Goal: Book appointment/travel/reservation

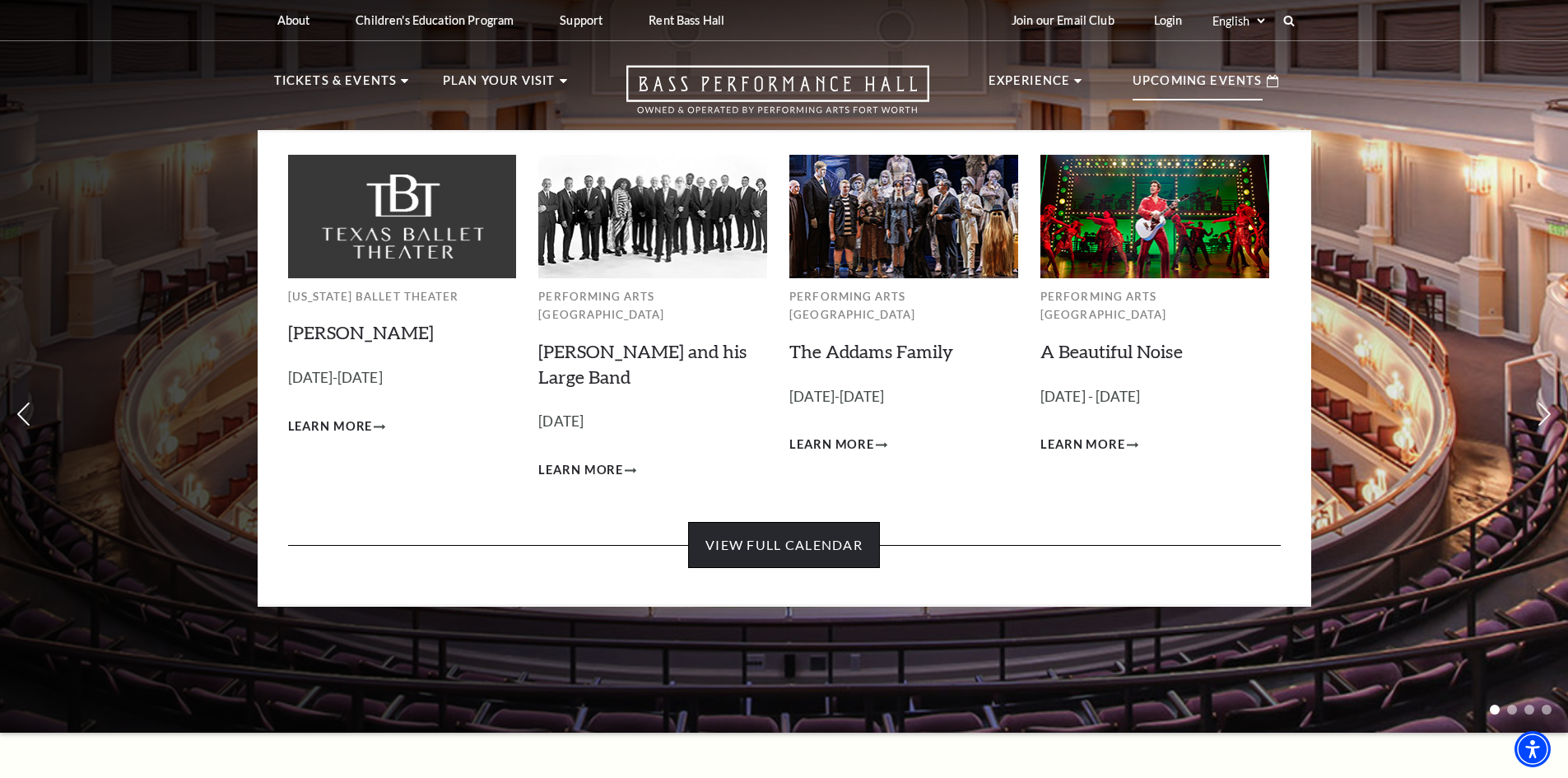
click at [745, 531] on link "View Full Calendar" at bounding box center [784, 546] width 192 height 46
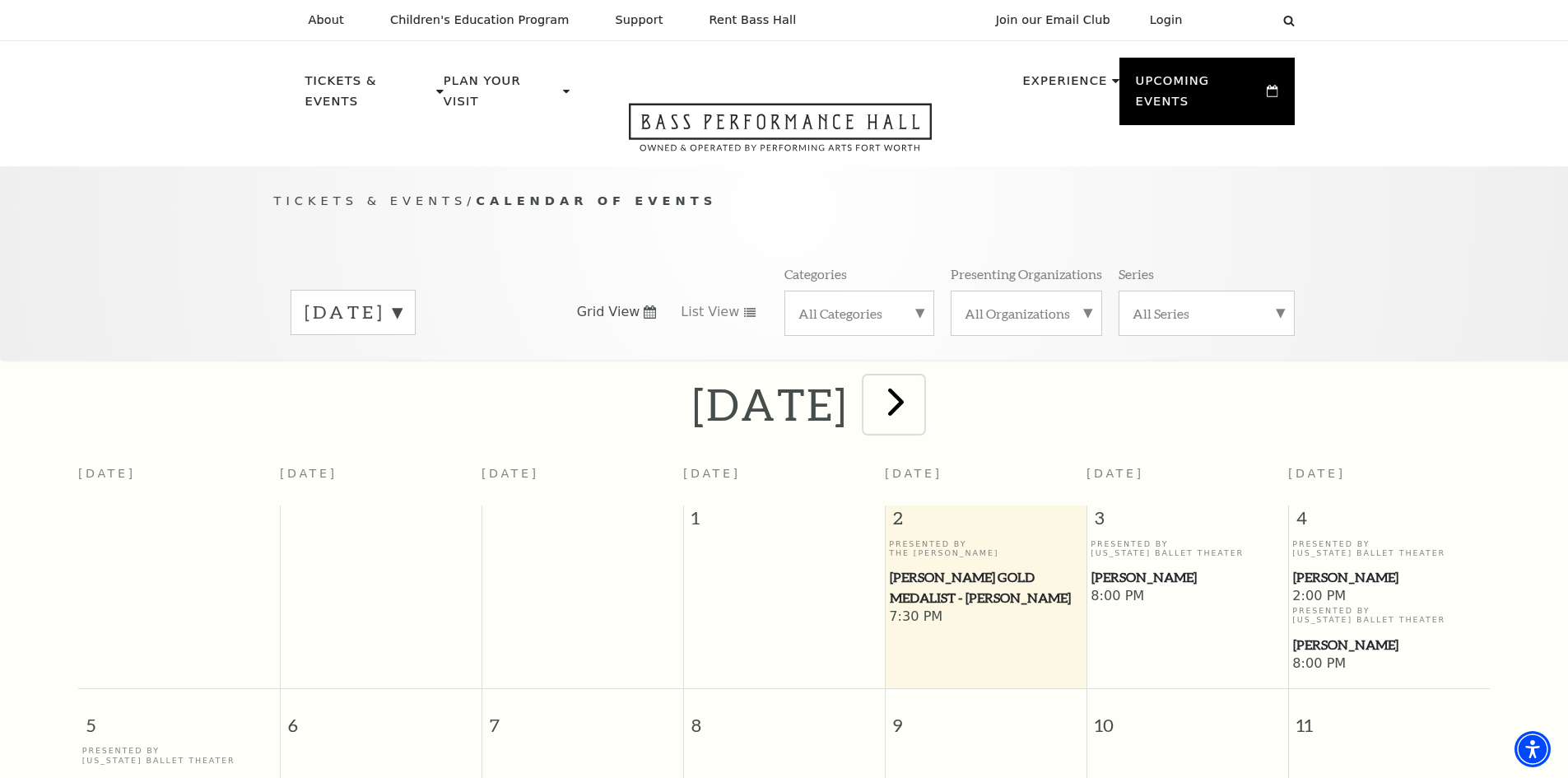
click at [920, 379] on span "next" at bounding box center [896, 401] width 47 height 47
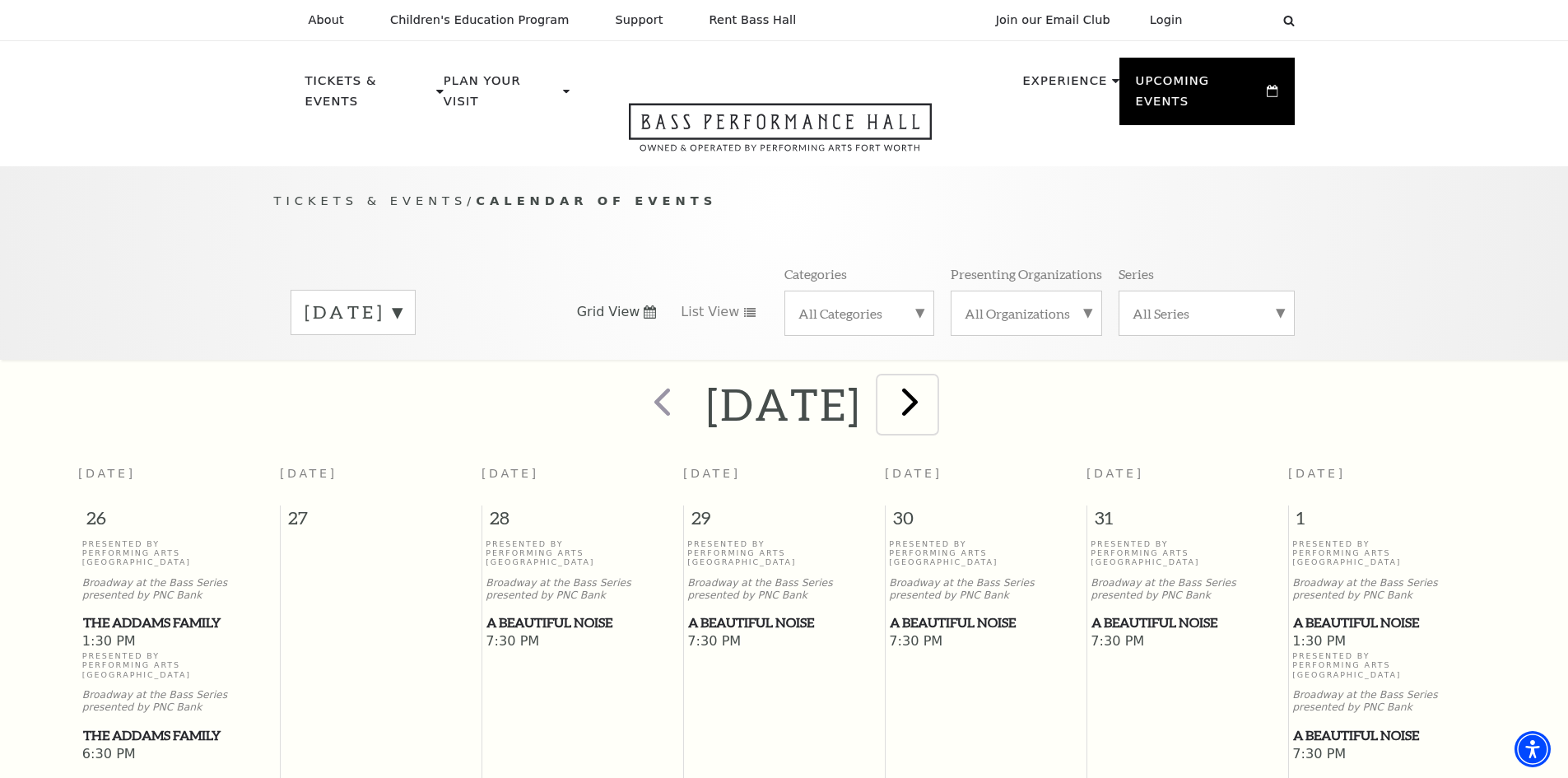
click at [934, 378] on span "next" at bounding box center [910, 401] width 47 height 47
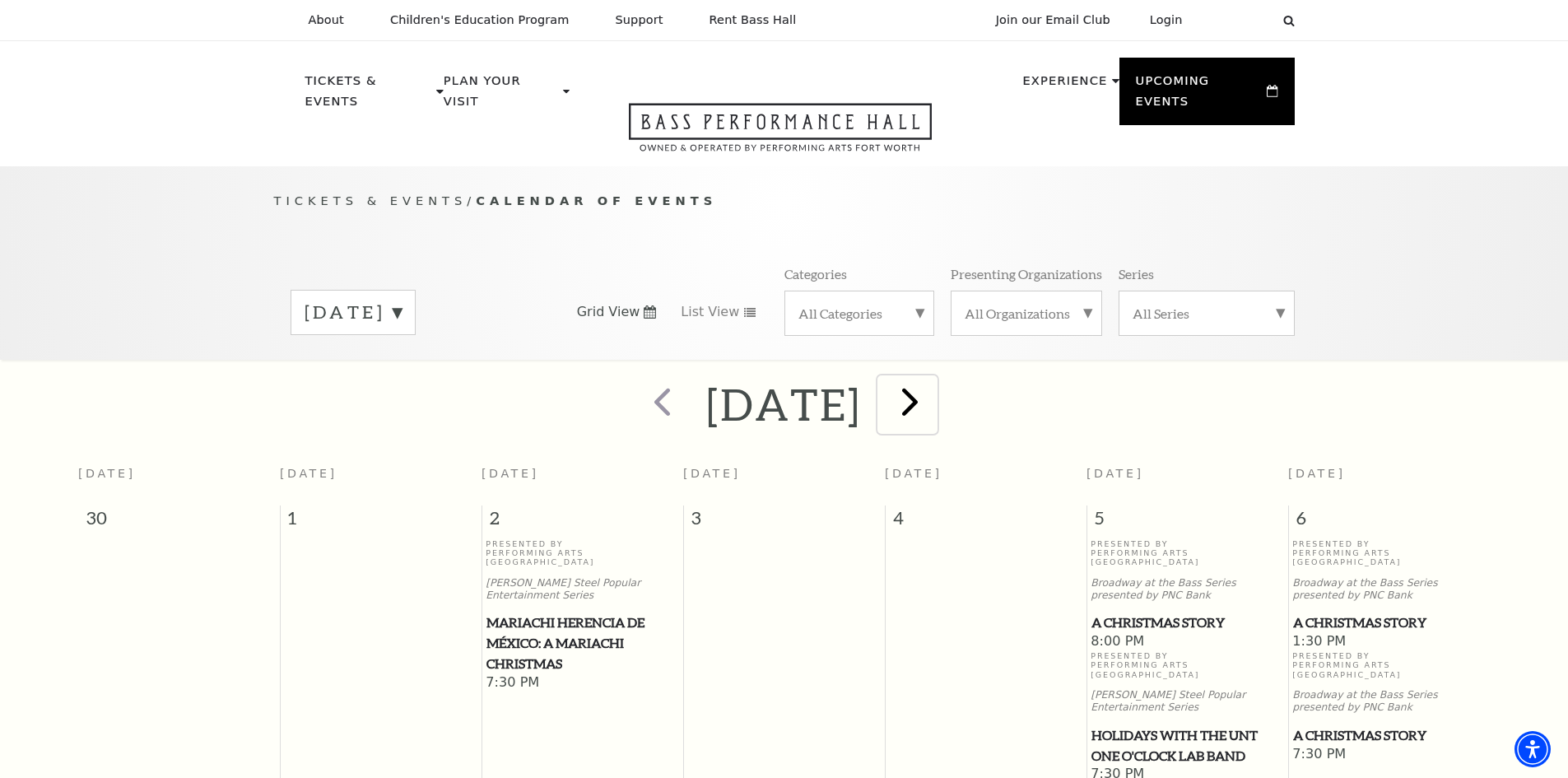
click at [934, 383] on span "next" at bounding box center [910, 401] width 47 height 47
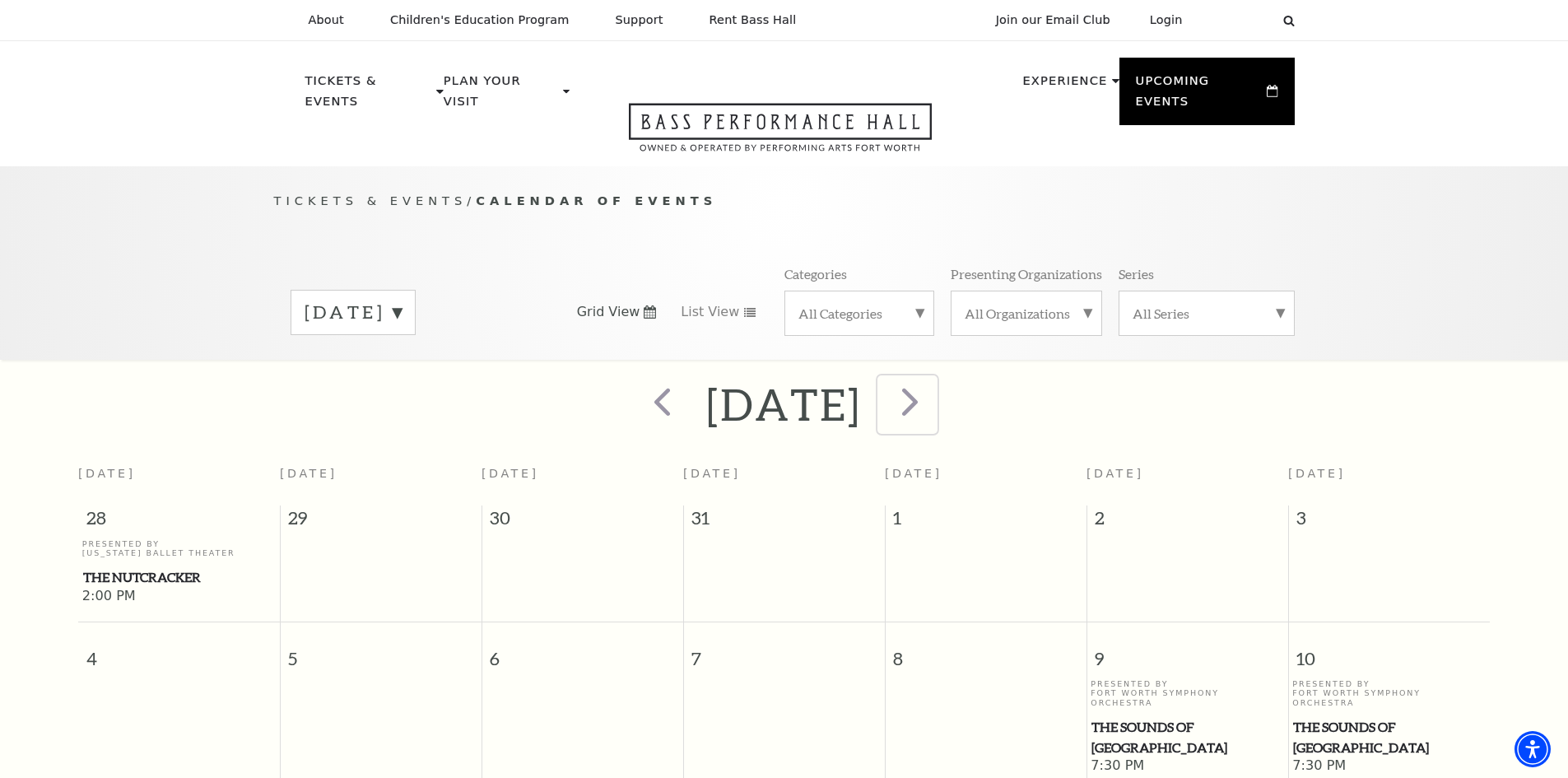
click at [934, 380] on span "next" at bounding box center [910, 401] width 47 height 47
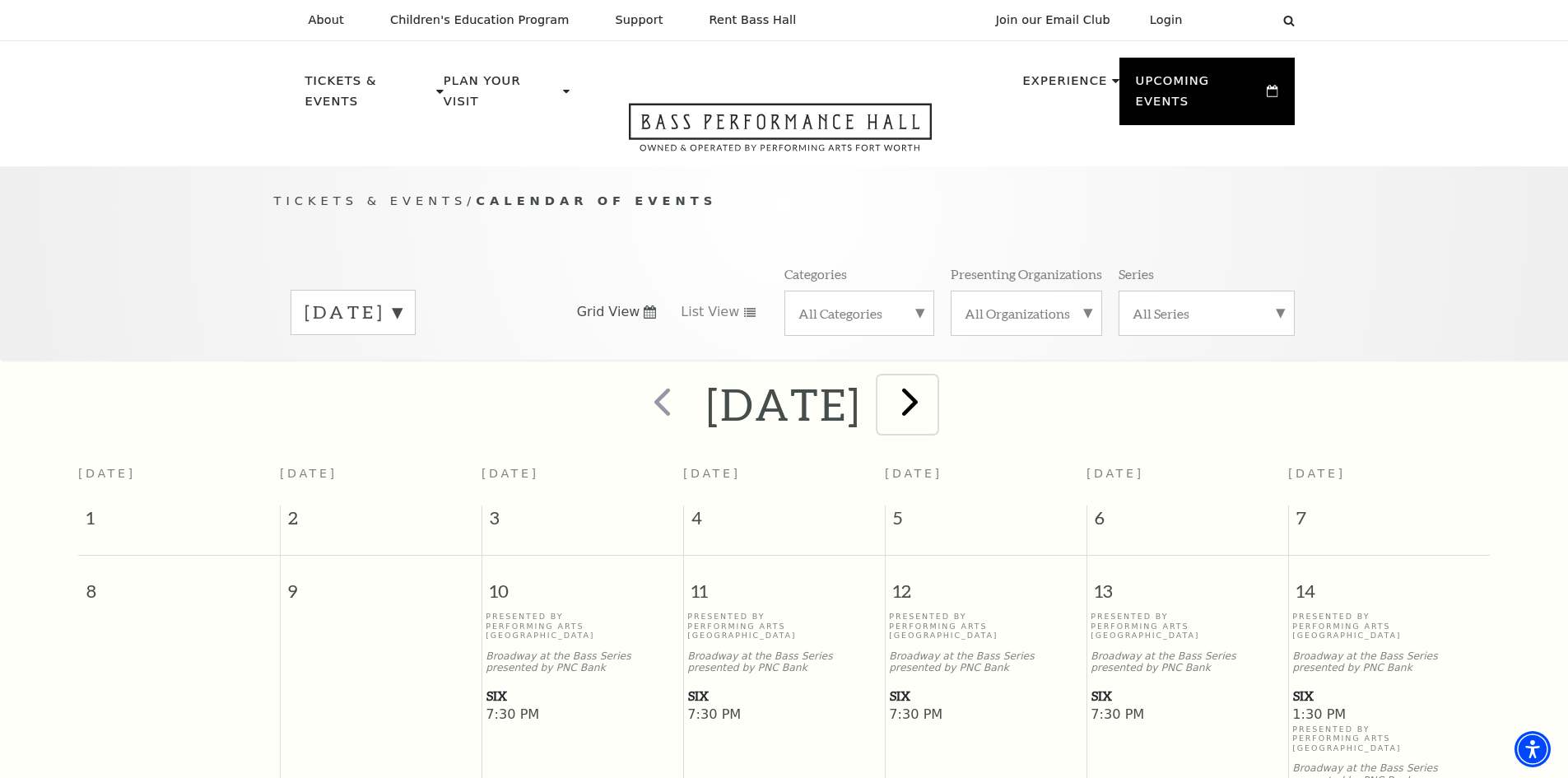
click at [934, 392] on span "next" at bounding box center [910, 401] width 47 height 47
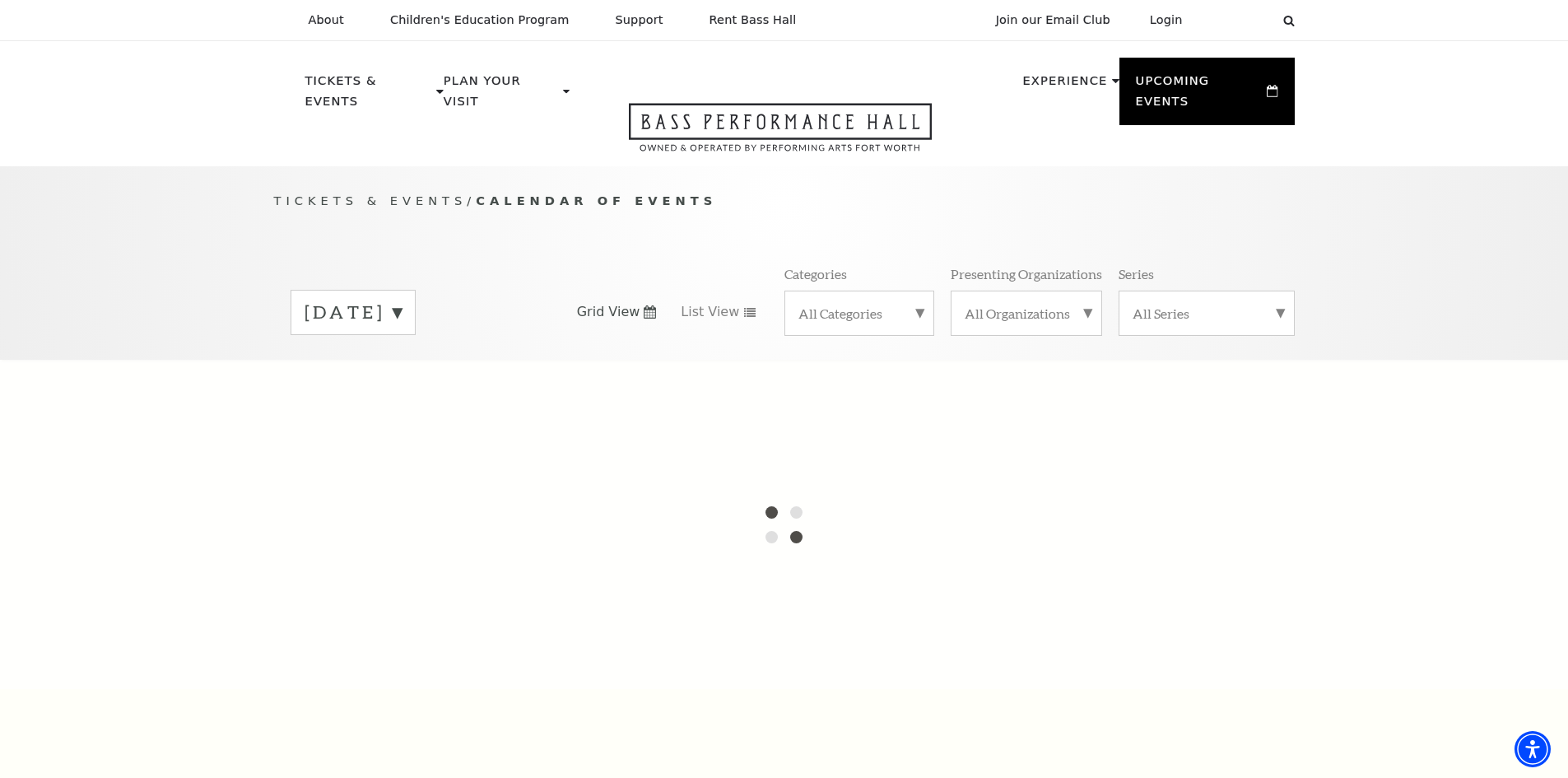
click at [402, 299] on label "February 2026" at bounding box center [353, 312] width 97 height 26
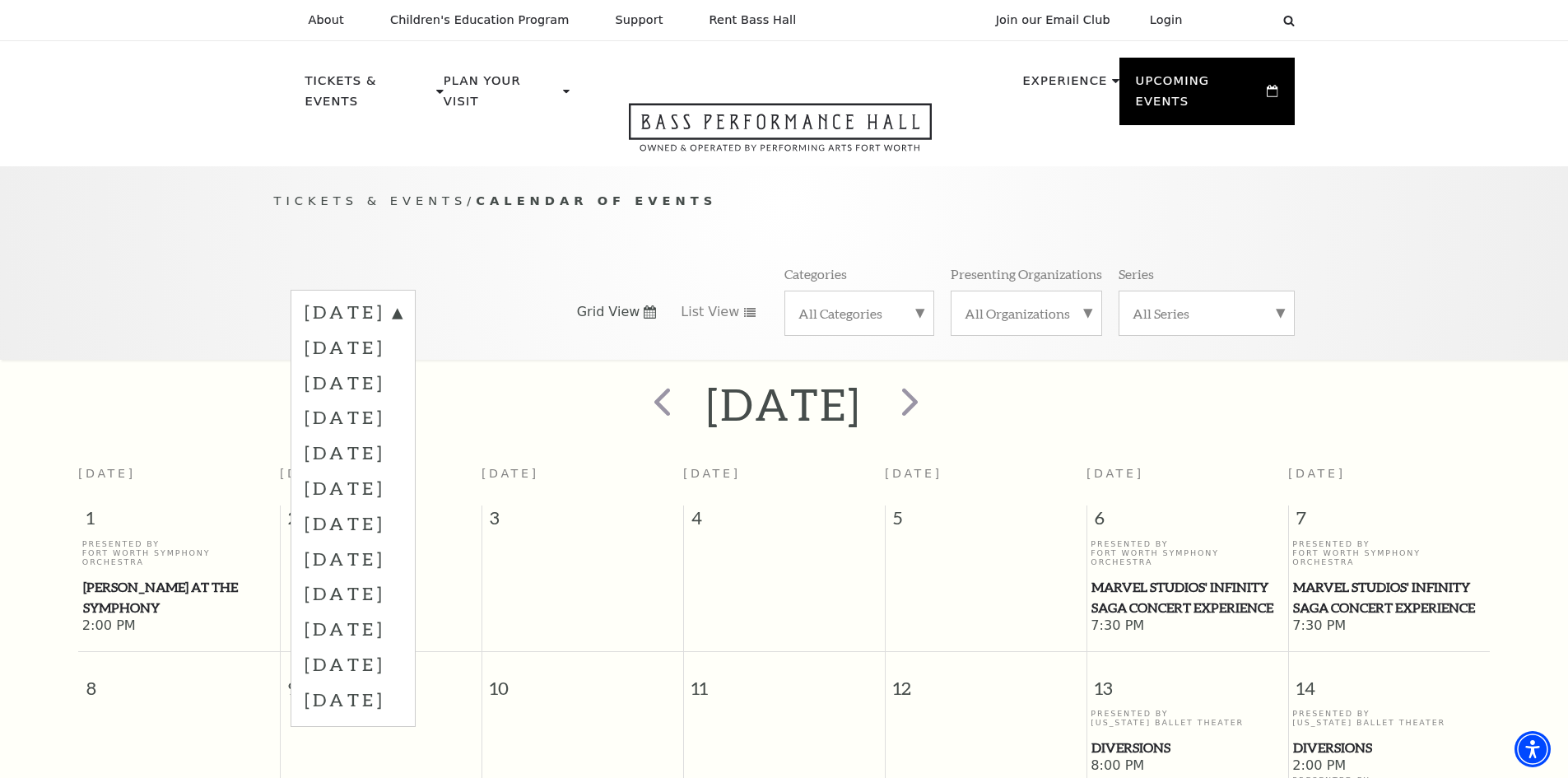
scroll to position [146, 0]
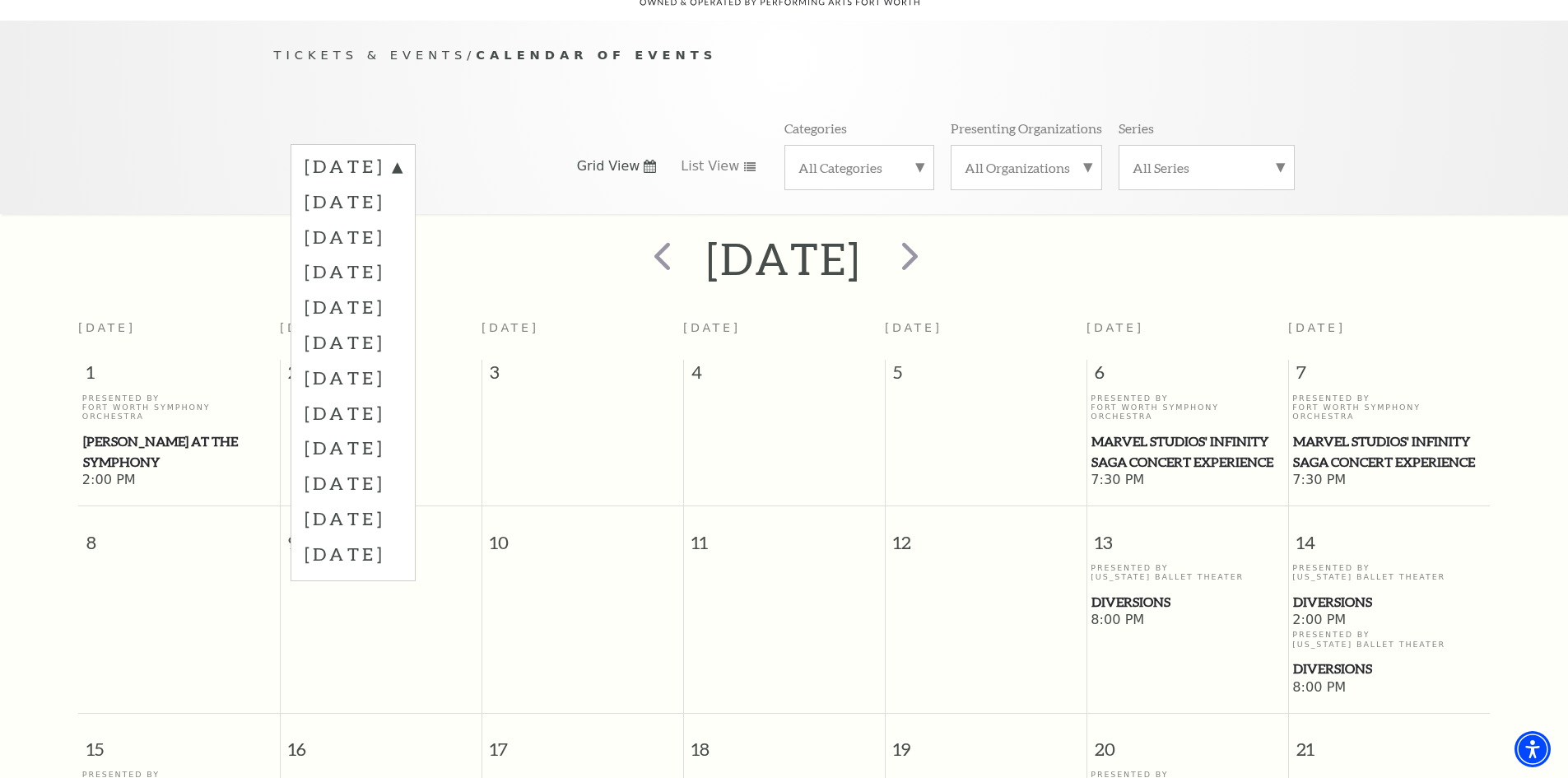
click at [1315, 163] on div "Tickets & Events / Calendar of Events October 2025 November 2025 December 2025 …" at bounding box center [784, 117] width 1568 height 194
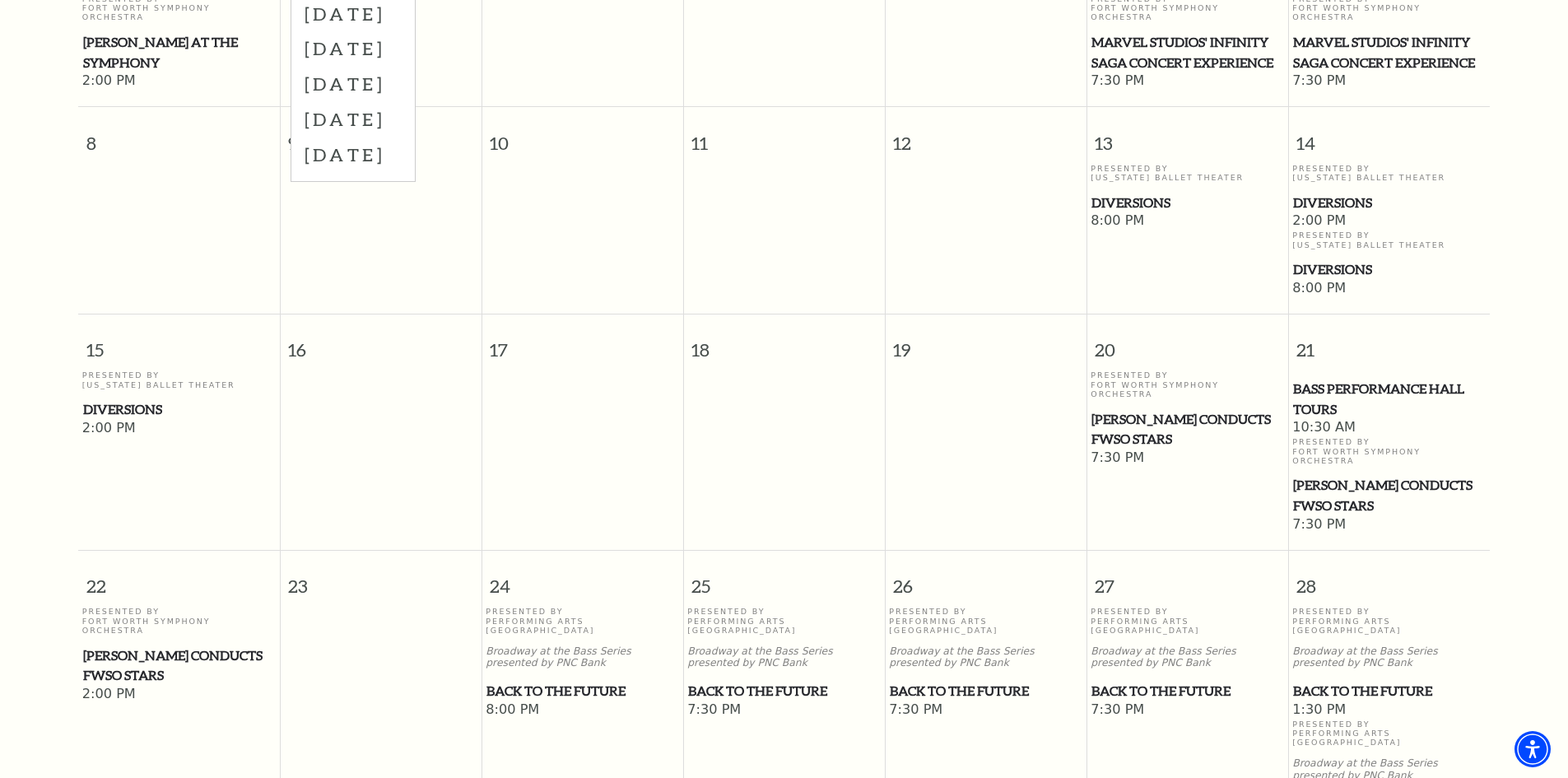
scroll to position [228, 0]
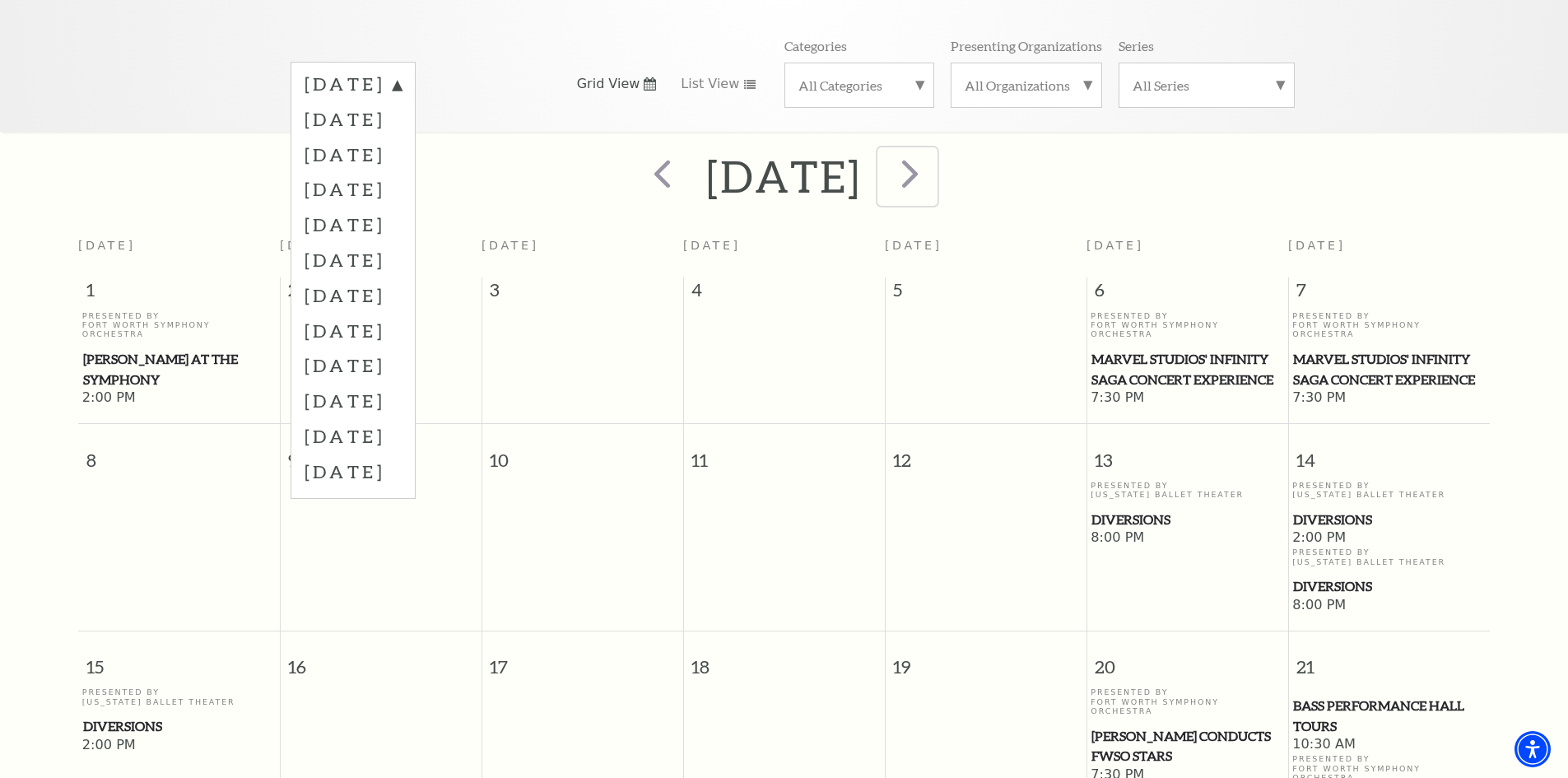
click at [934, 152] on span "next" at bounding box center [910, 173] width 47 height 47
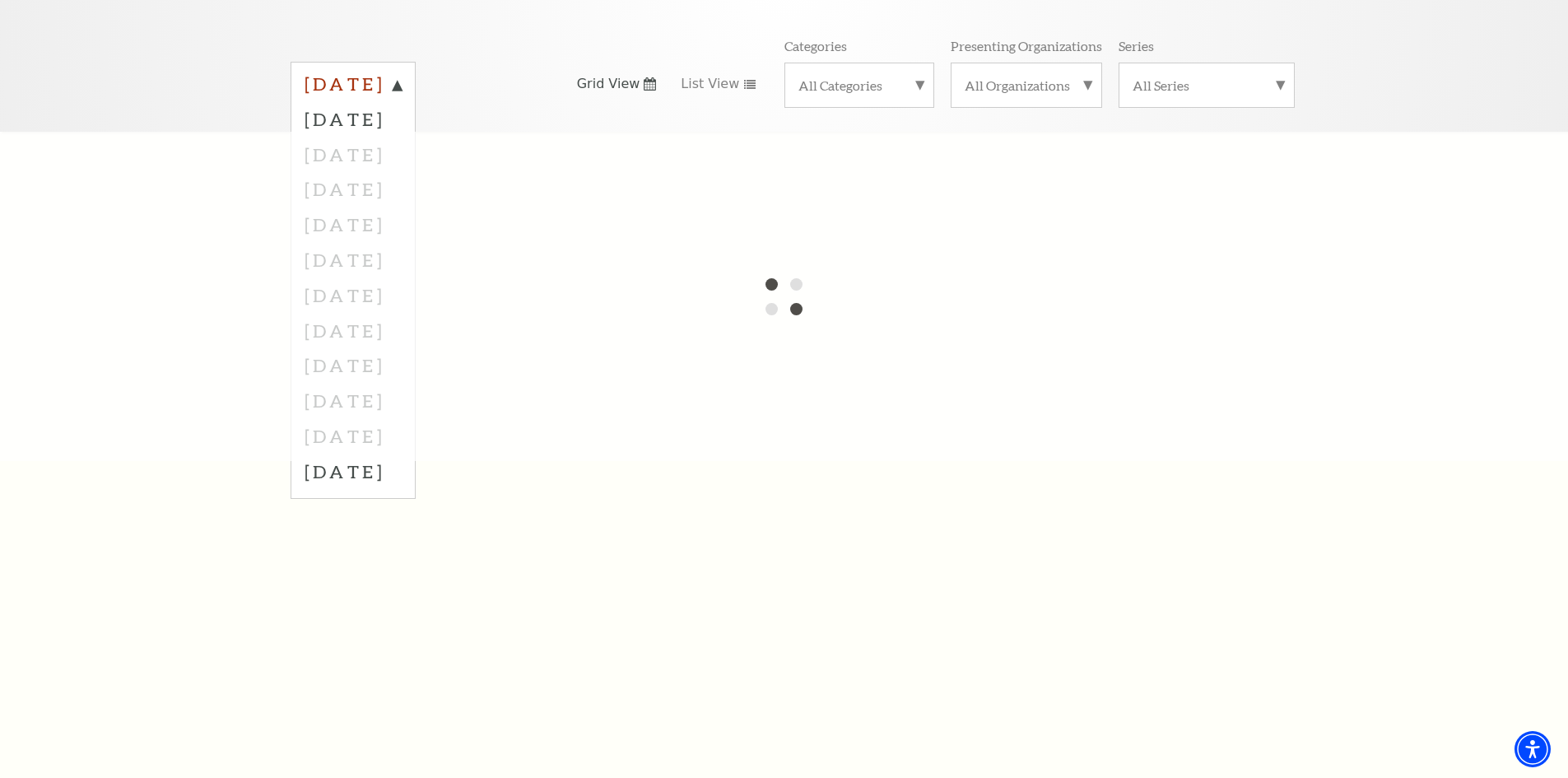
drag, startPoint x: 506, startPoint y: 56, endPoint x: 516, endPoint y: 59, distance: 10.4
click at [402, 72] on label "October 2025" at bounding box center [353, 86] width 97 height 29
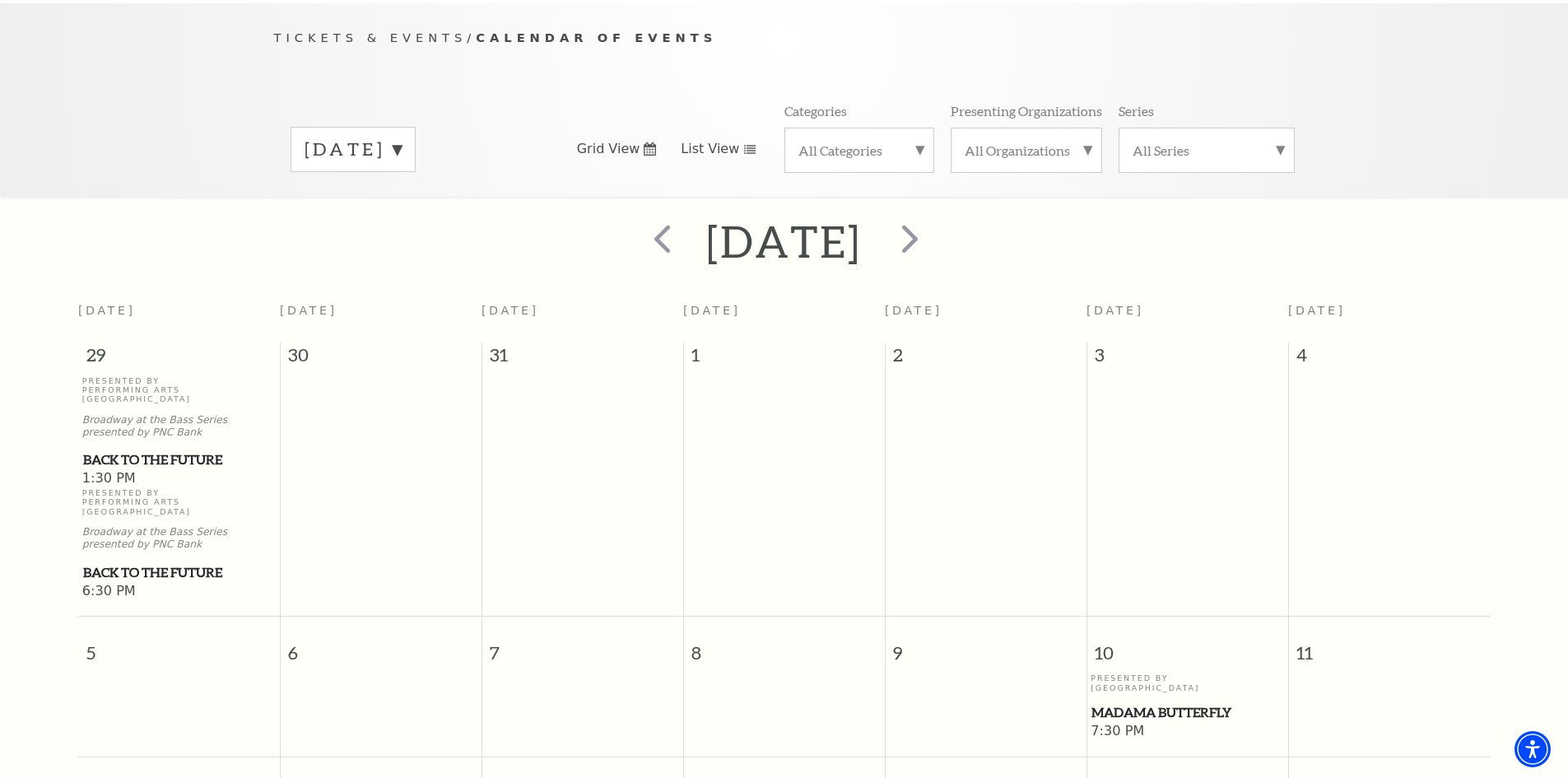
scroll to position [0, 0]
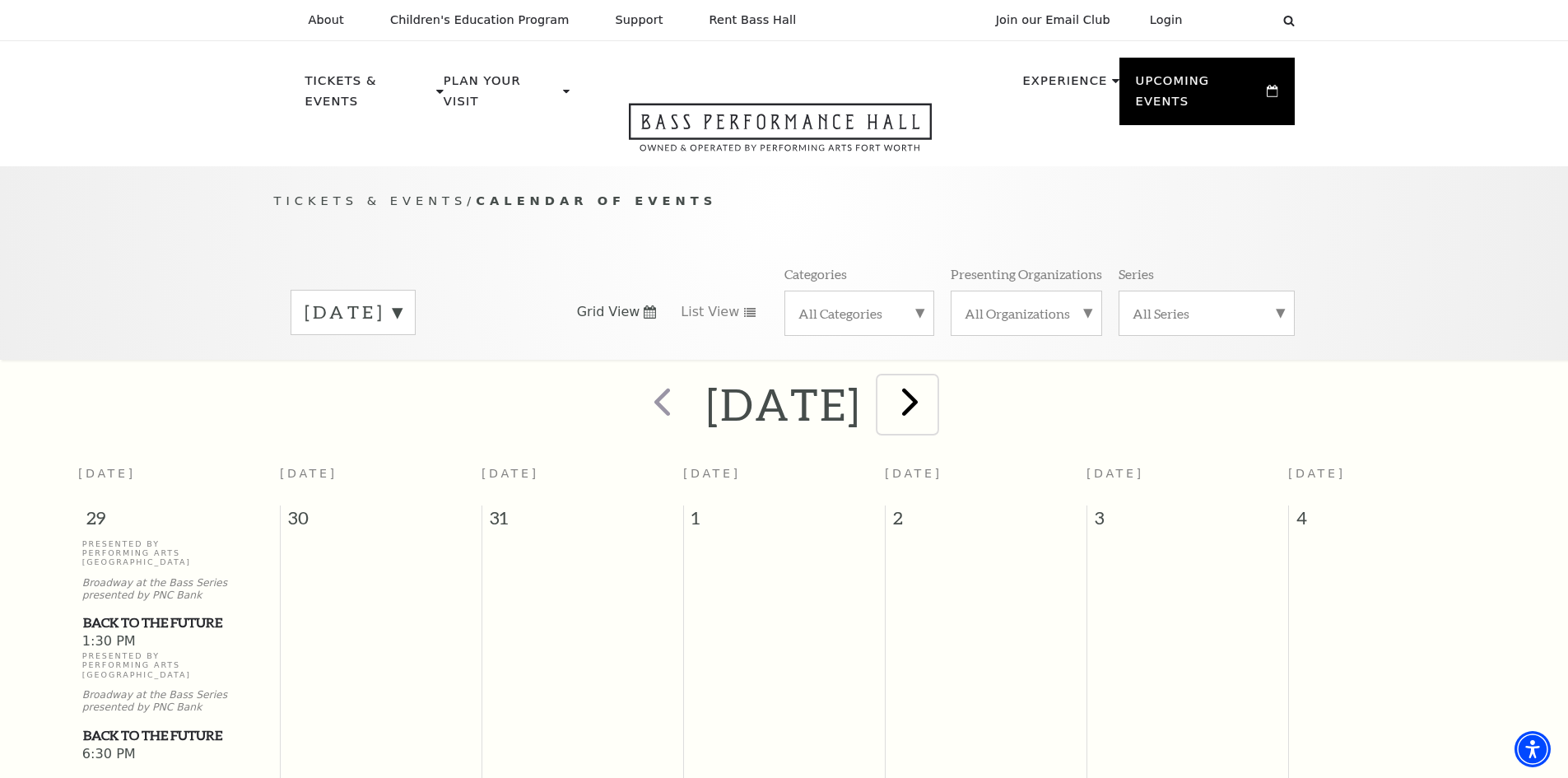
click at [934, 385] on span "next" at bounding box center [910, 401] width 47 height 47
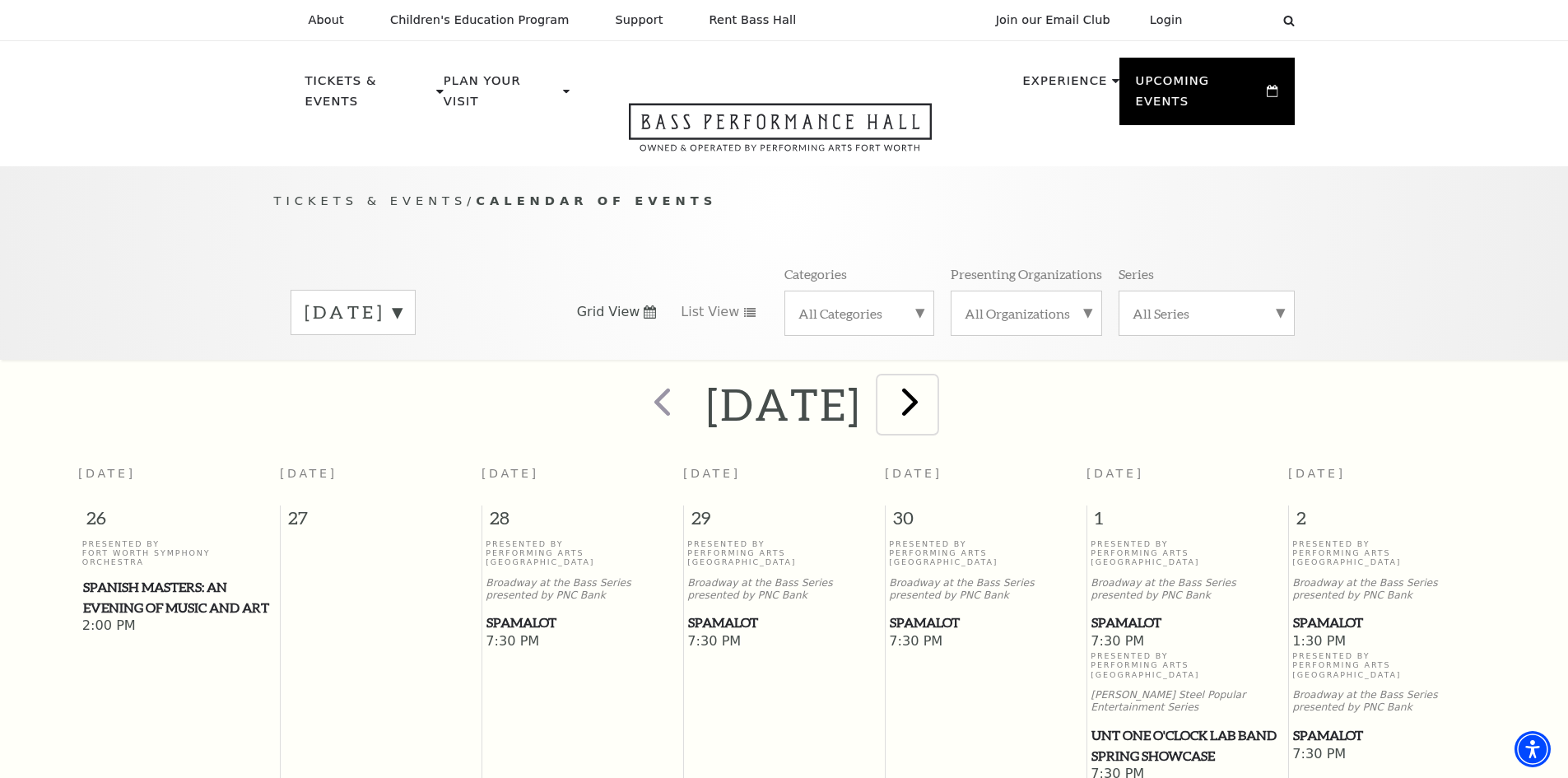
click at [920, 383] on span "next" at bounding box center [910, 401] width 47 height 47
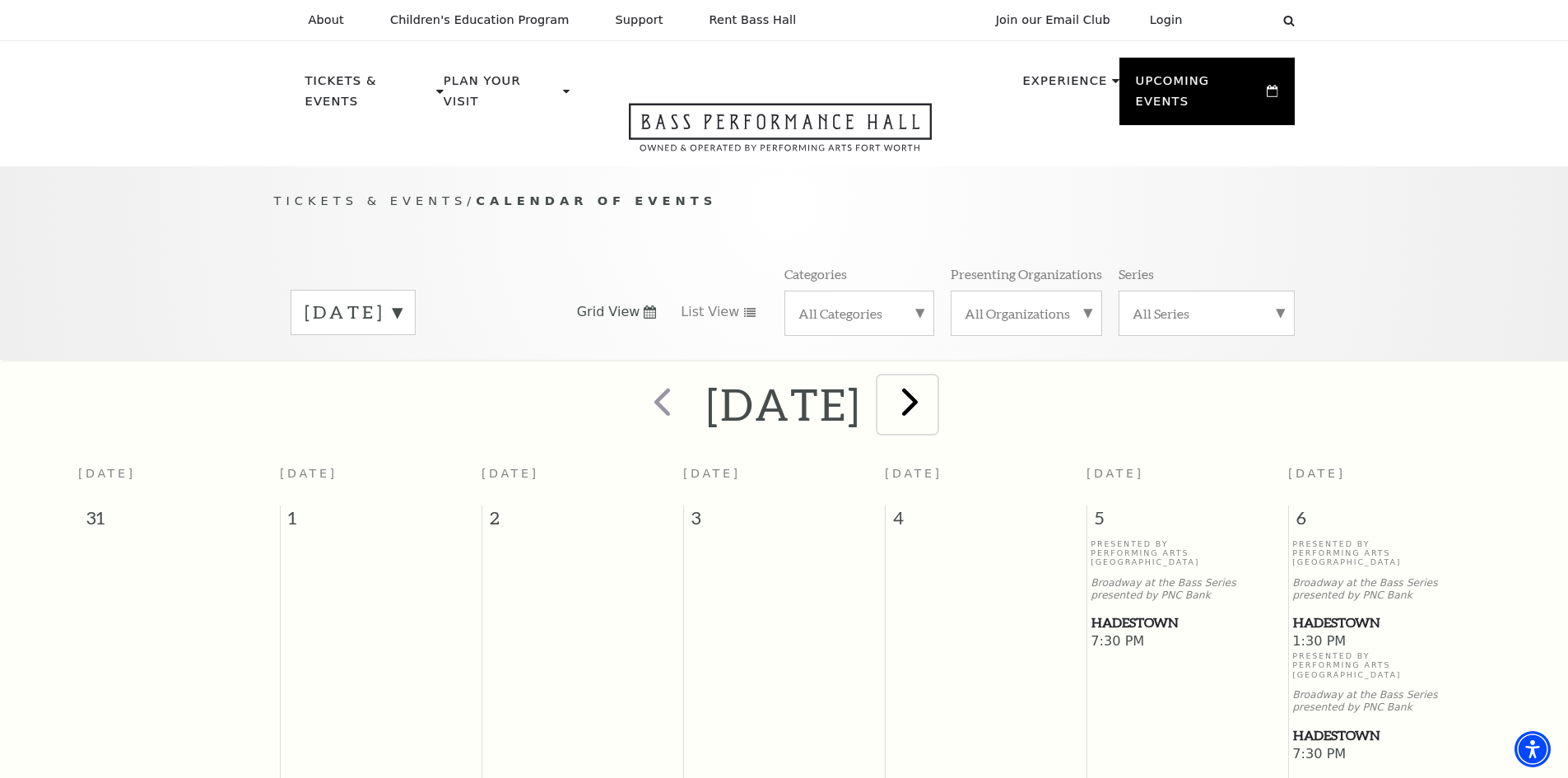
click at [934, 378] on span "next" at bounding box center [910, 401] width 47 height 47
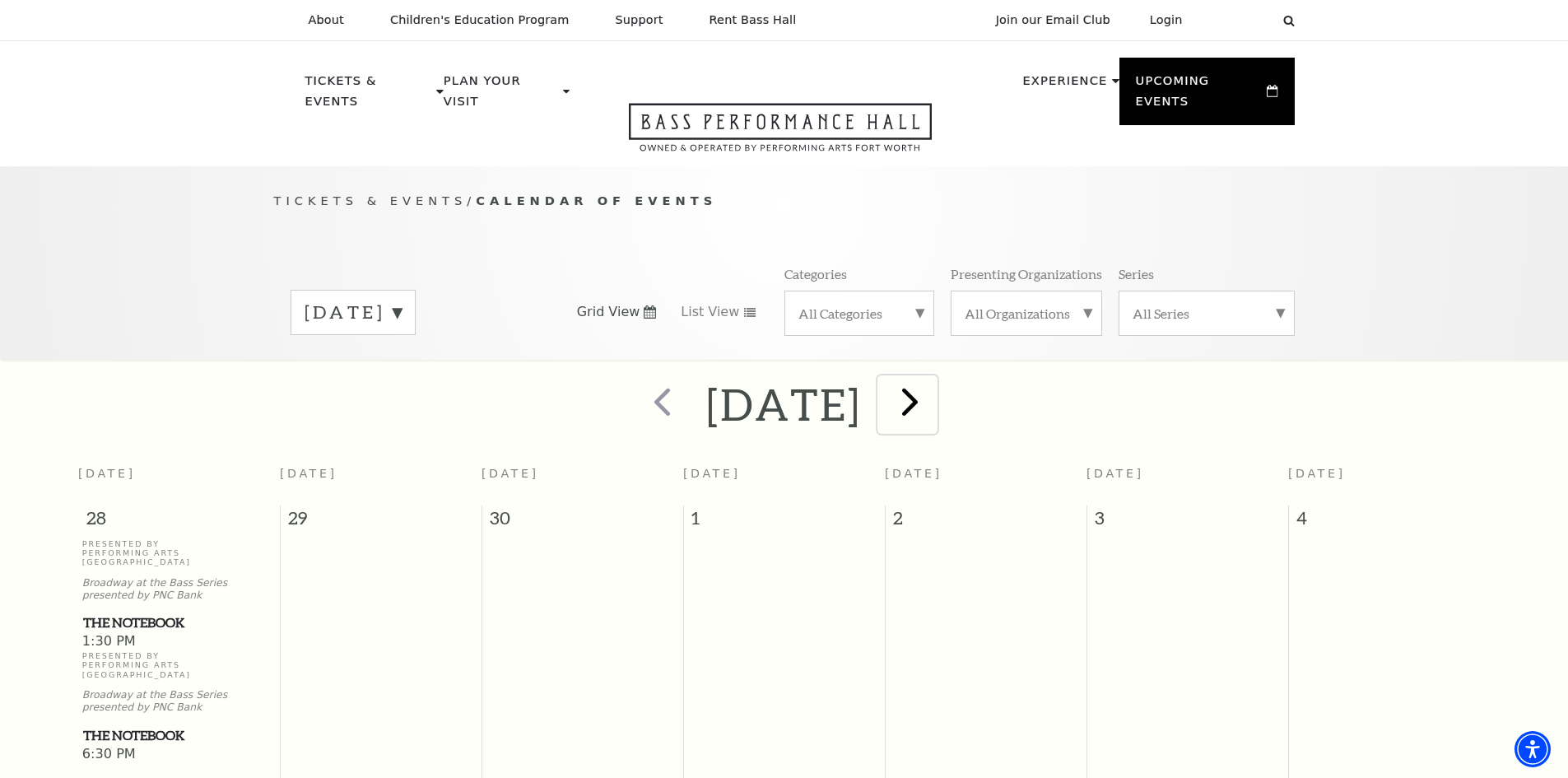
click at [934, 387] on span "next" at bounding box center [910, 401] width 47 height 47
click at [934, 399] on span "next" at bounding box center [910, 401] width 47 height 47
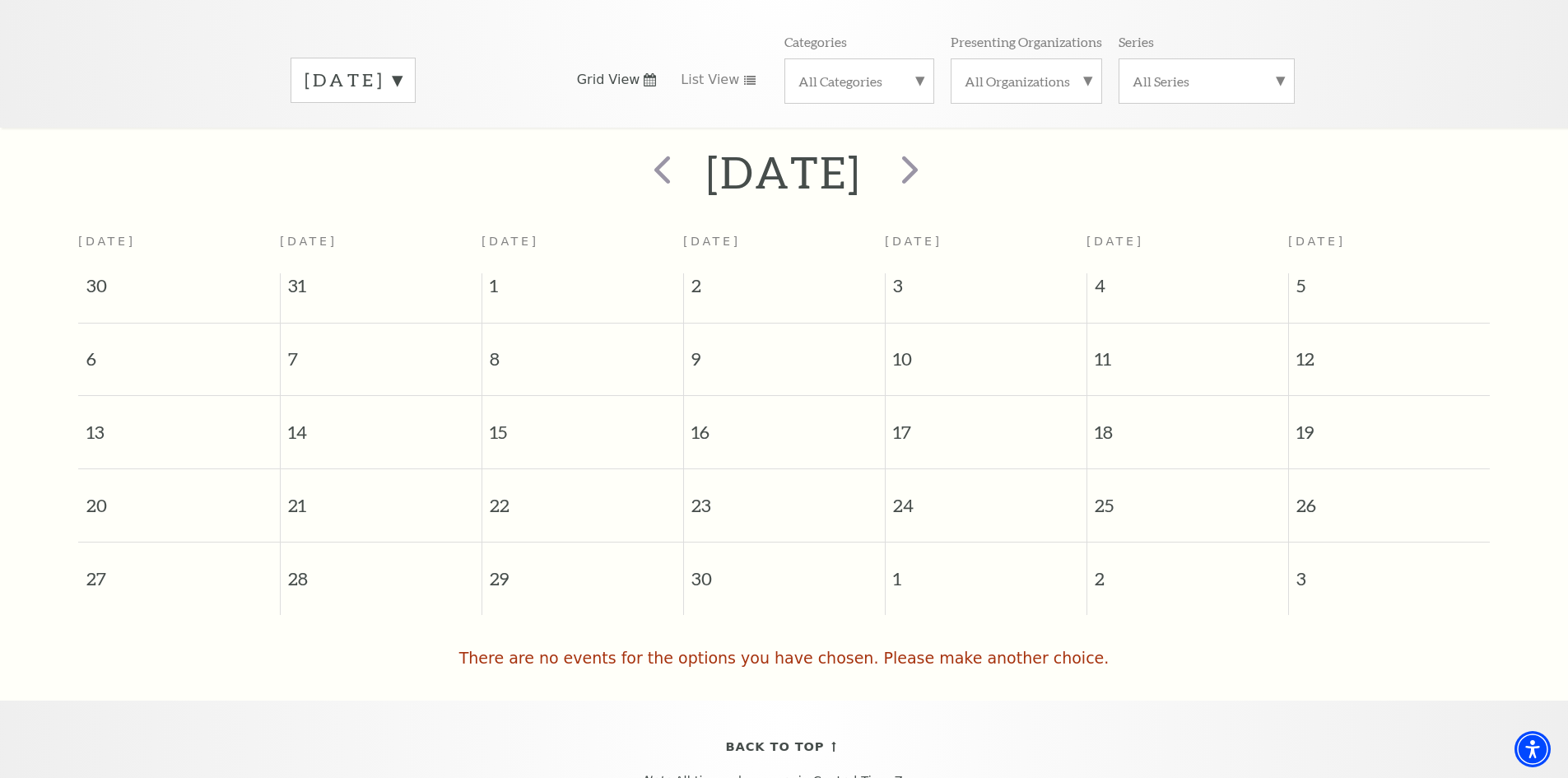
scroll to position [310, 0]
